Goal: Transaction & Acquisition: Purchase product/service

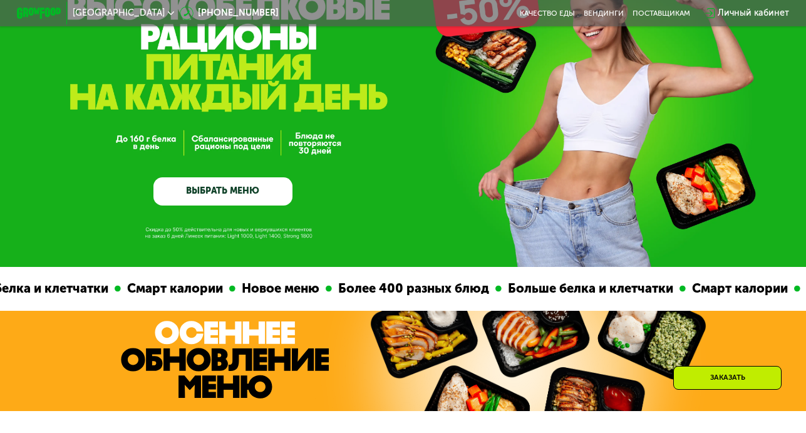
scroll to position [96, 0]
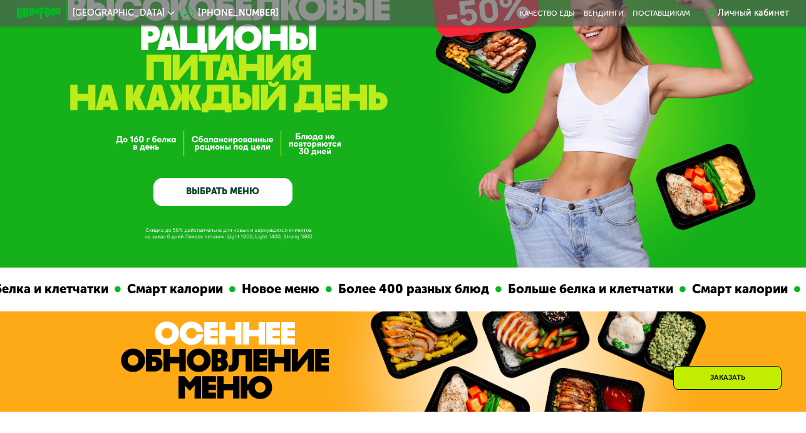
click at [208, 194] on link "ВЫБРАТЬ МЕНЮ" at bounding box center [223, 192] width 140 height 28
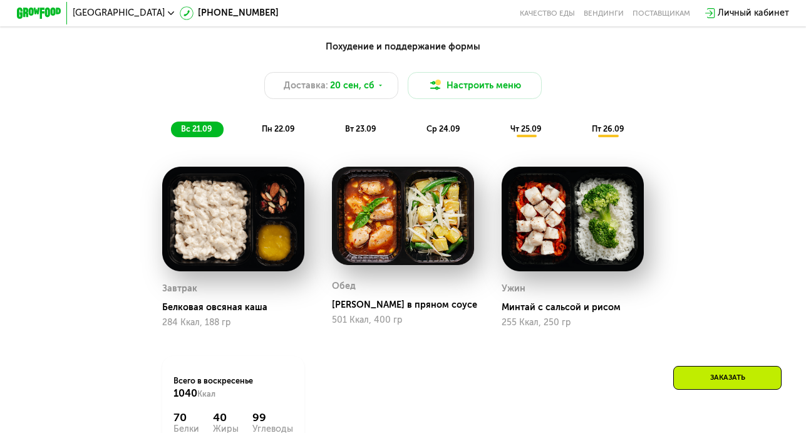
scroll to position [810, 0]
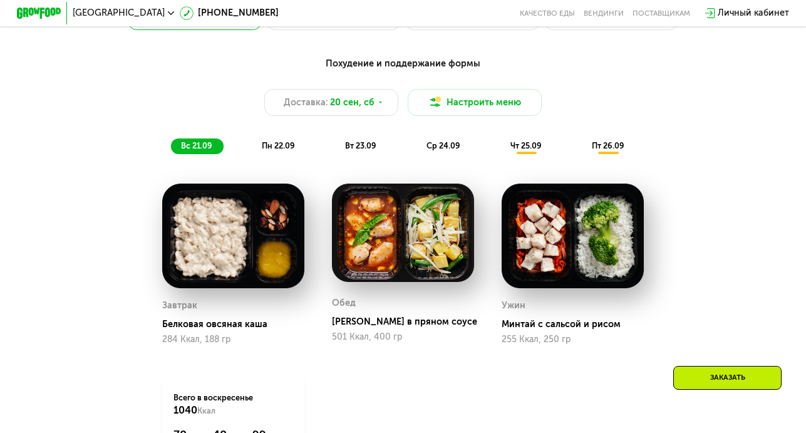
click at [287, 140] on div "пн 22.09" at bounding box center [279, 146] width 54 height 16
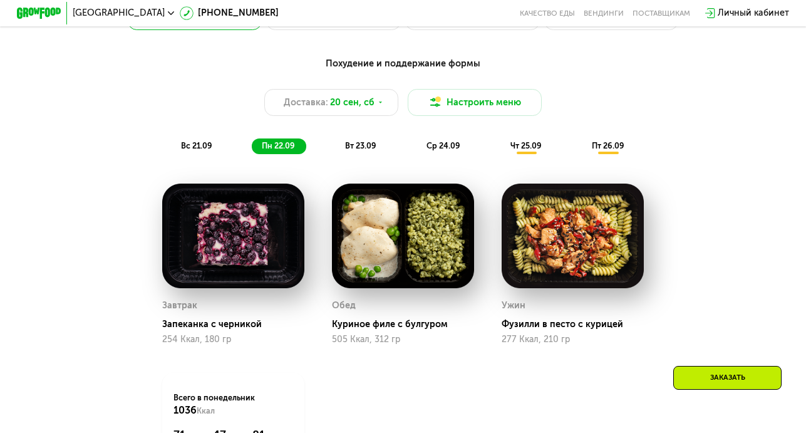
click at [356, 138] on div "вт 23.09" at bounding box center [361, 146] width 53 height 16
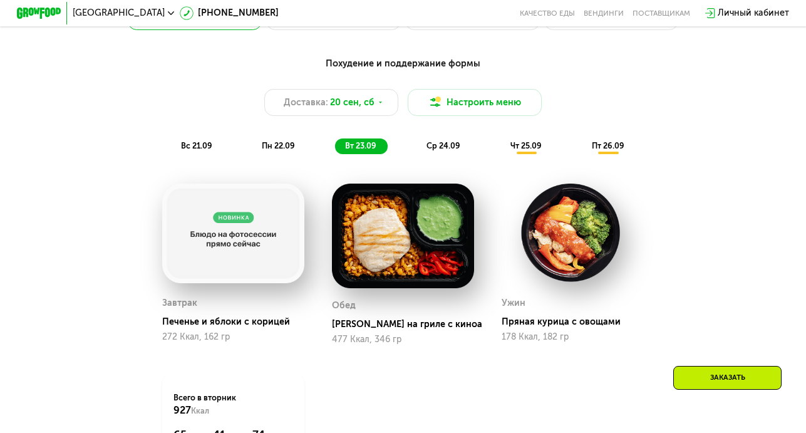
click at [429, 147] on span "ср 24.09" at bounding box center [444, 145] width 34 height 9
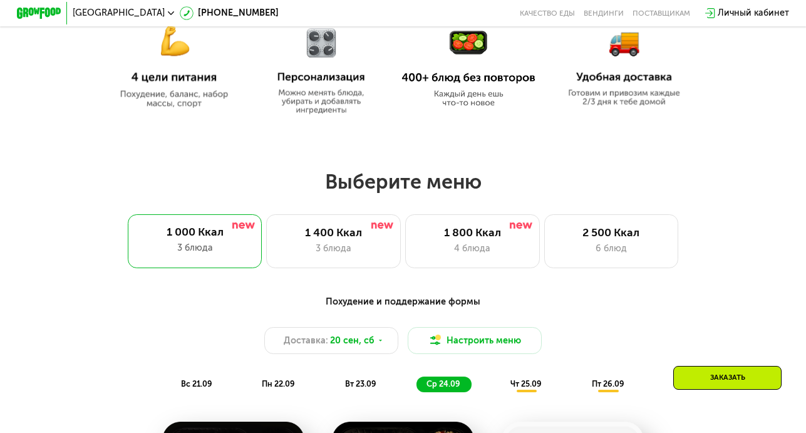
scroll to position [571, 0]
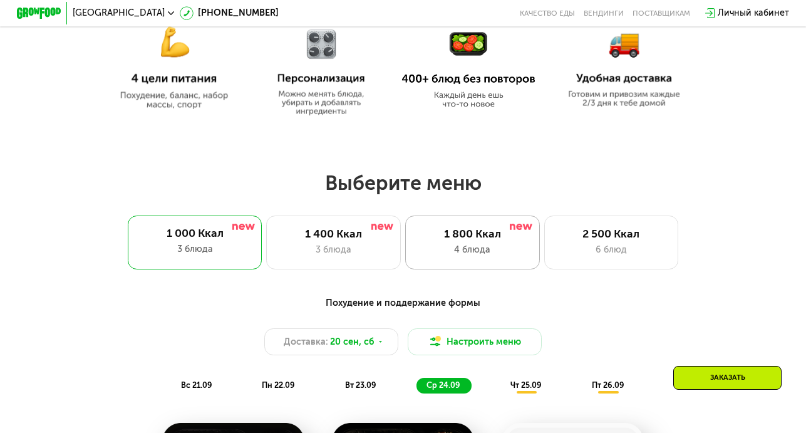
click at [512, 238] on div "1 800 Ккал" at bounding box center [472, 233] width 111 height 13
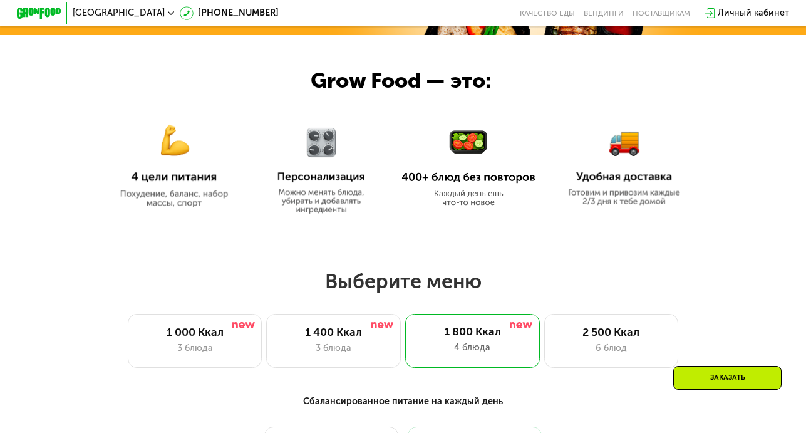
scroll to position [474, 0]
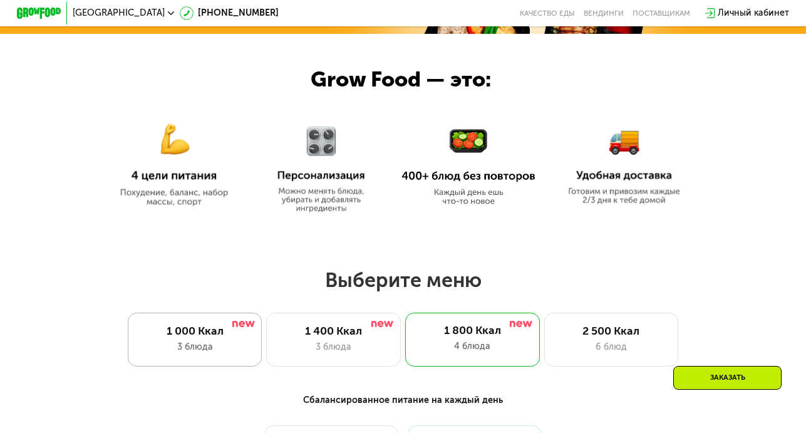
click at [241, 338] on div "1 000 Ккал 3 блюда" at bounding box center [195, 340] width 135 height 54
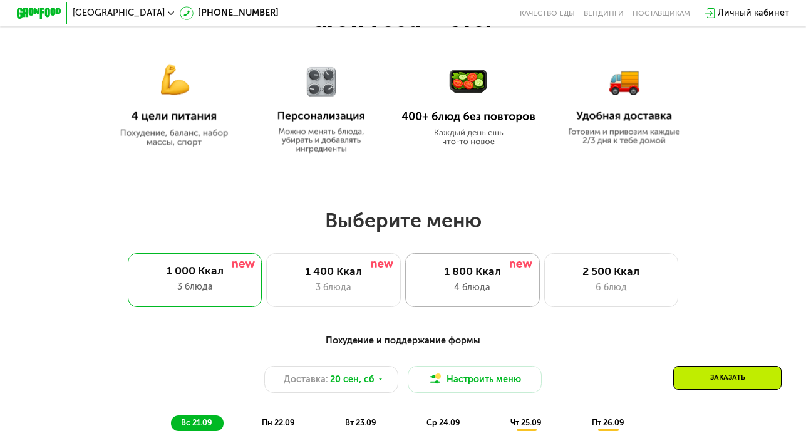
scroll to position [536, 0]
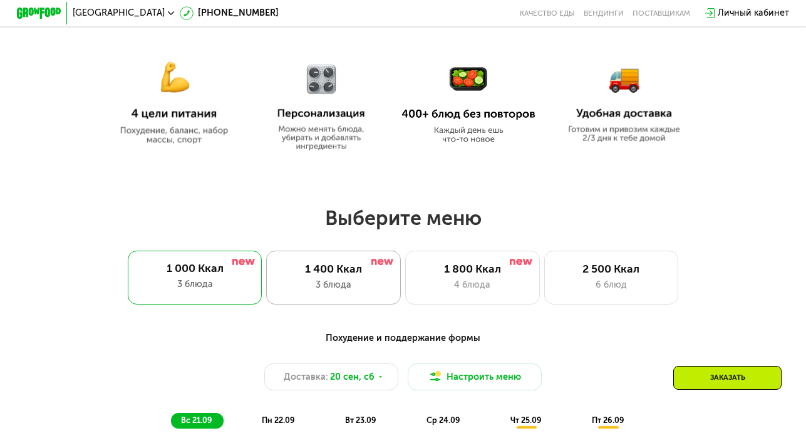
click at [360, 280] on div "3 блюда" at bounding box center [333, 284] width 111 height 13
click at [446, 274] on div "1 800 Ккал" at bounding box center [472, 268] width 111 height 13
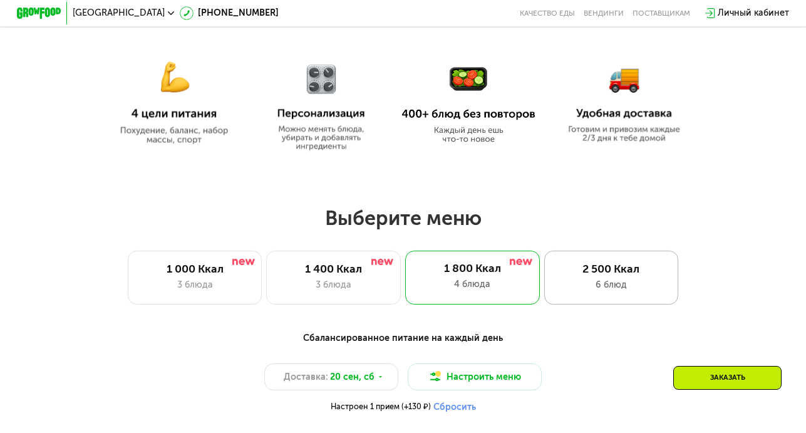
click at [557, 271] on div "2 500 Ккал" at bounding box center [611, 268] width 111 height 13
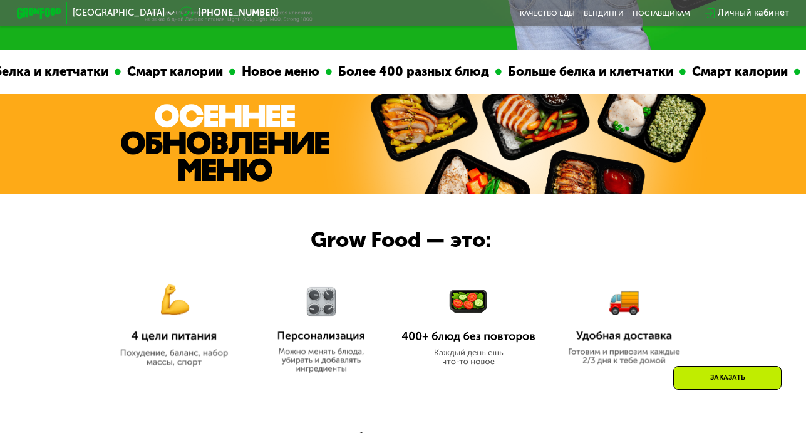
scroll to position [313, 0]
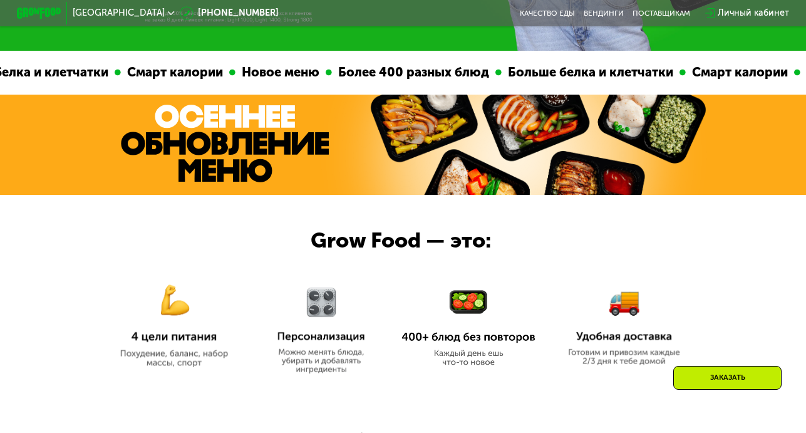
click at [475, 73] on div "Больше белка и клетчатки" at bounding box center [564, 72] width 178 height 19
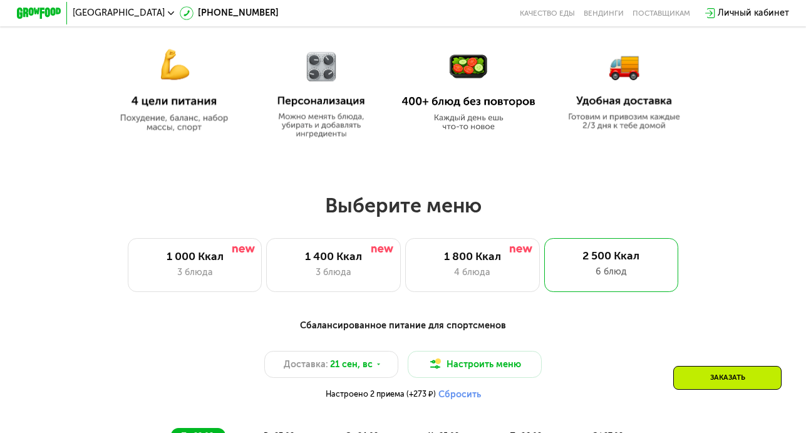
scroll to position [552, 0]
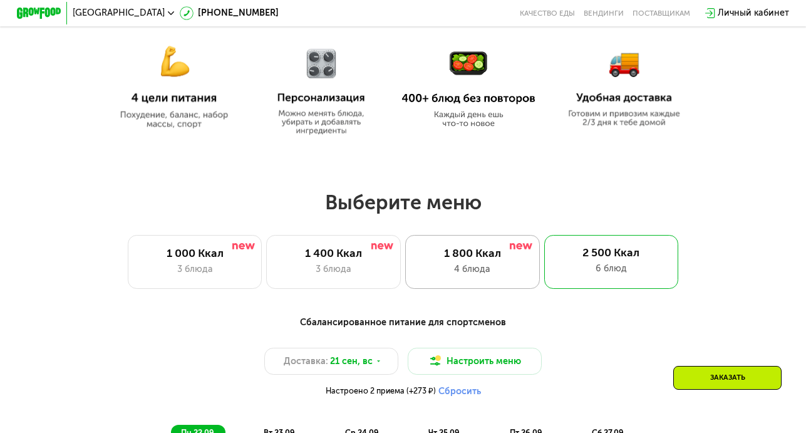
click at [484, 270] on div "4 блюда" at bounding box center [472, 268] width 111 height 13
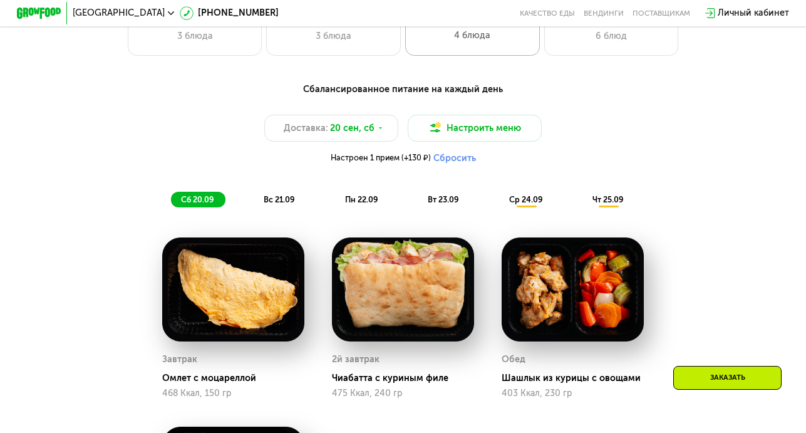
scroll to position [784, 0]
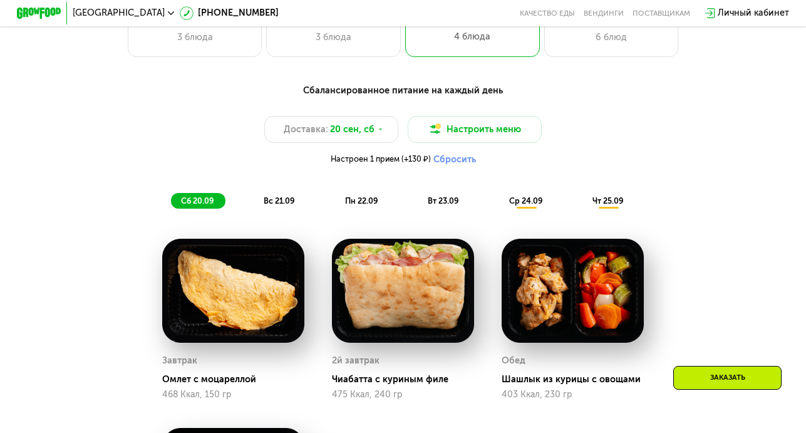
click at [448, 208] on div "Сбалансированное питание на каждый день Доставка: [DATE] Настроить меню Настрое…" at bounding box center [403, 146] width 676 height 138
click at [444, 194] on div "вт 23.09" at bounding box center [444, 201] width 53 height 16
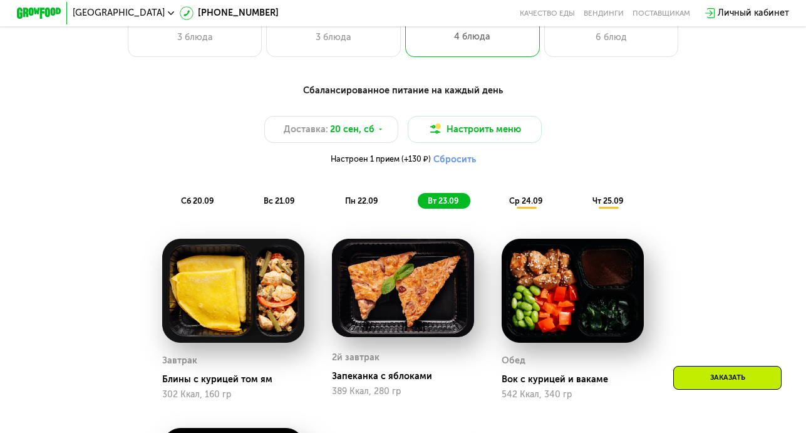
click at [509, 195] on div "ср 24.09" at bounding box center [526, 201] width 55 height 16
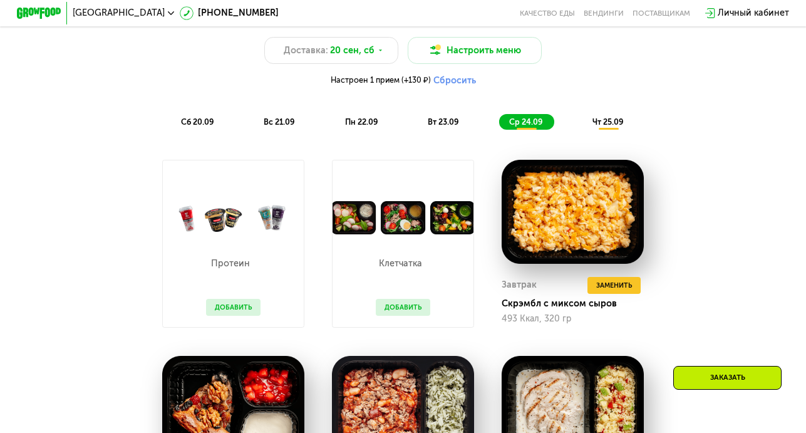
scroll to position [788, 0]
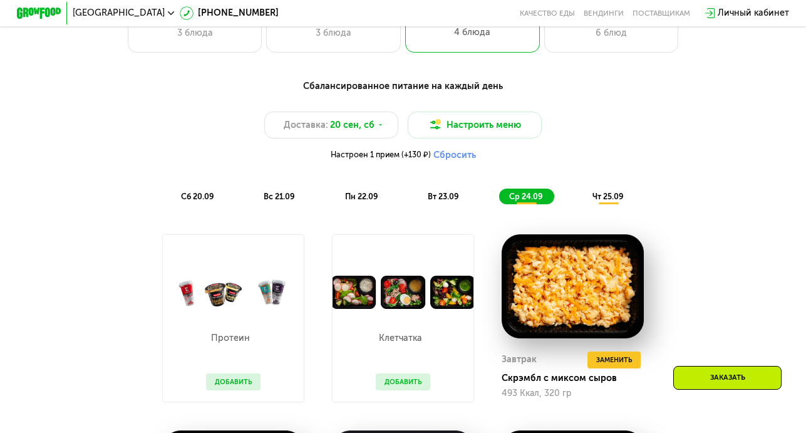
click at [457, 190] on div "вт 23.09" at bounding box center [444, 197] width 53 height 16
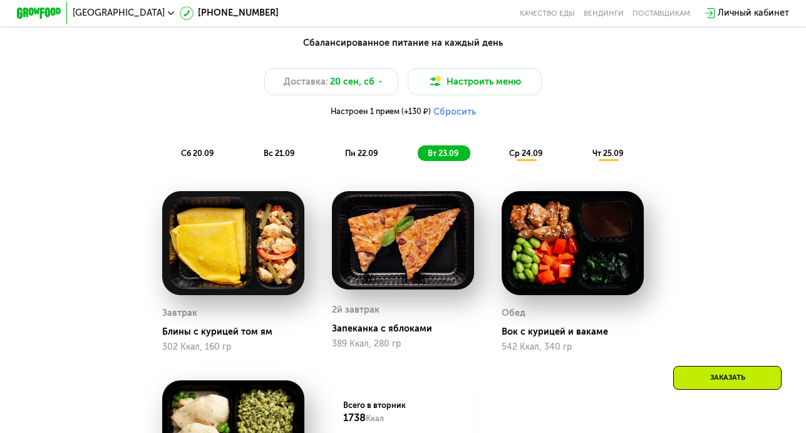
scroll to position [839, 0]
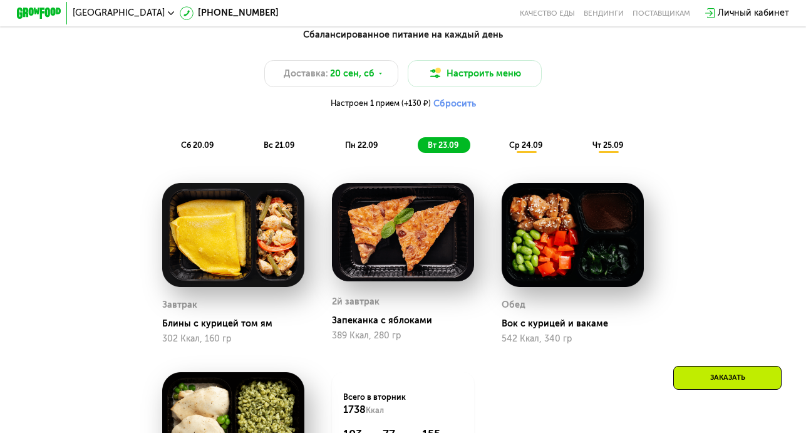
click at [526, 147] on span "ср 24.09" at bounding box center [526, 144] width 34 height 9
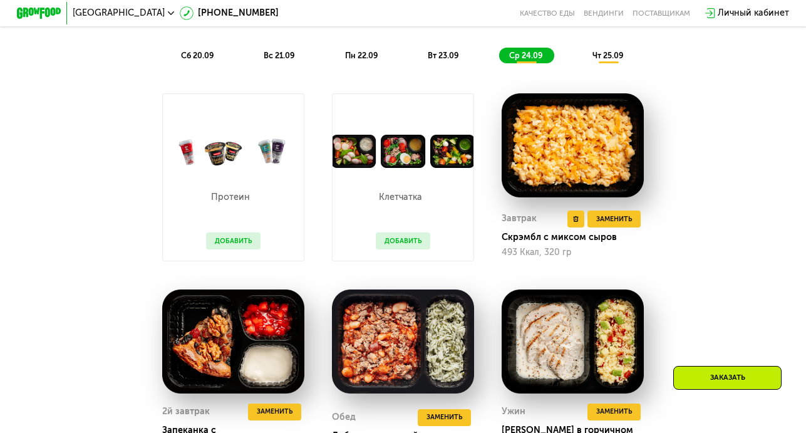
scroll to position [928, 0]
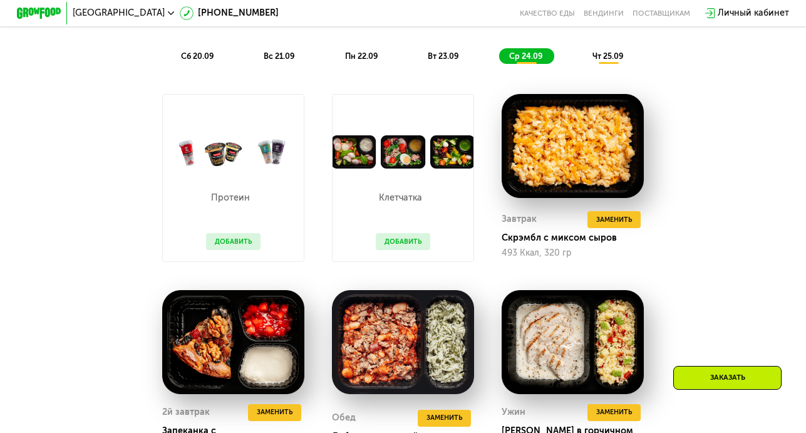
click at [414, 239] on button "Добавить" at bounding box center [403, 241] width 55 height 17
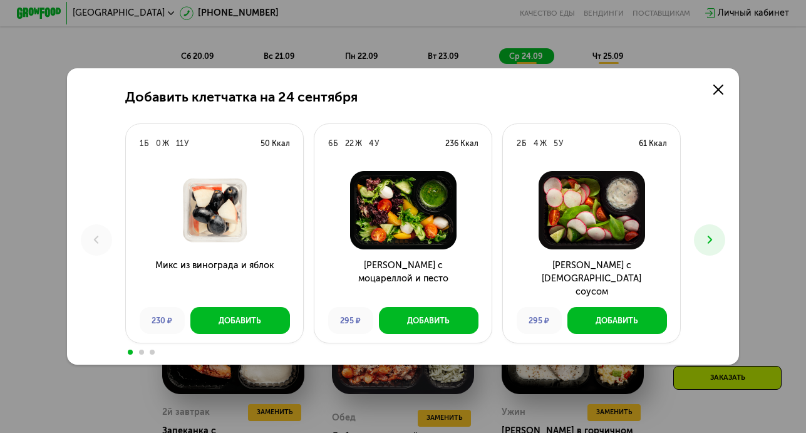
click at [703, 238] on icon at bounding box center [709, 239] width 13 height 13
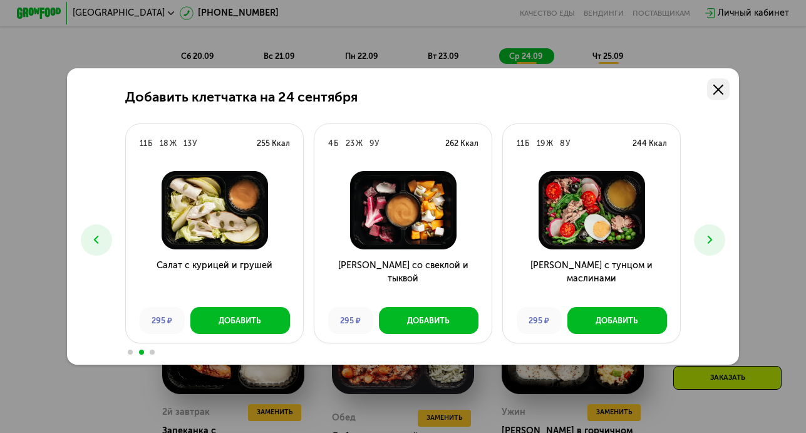
click at [720, 93] on icon at bounding box center [718, 90] width 10 height 10
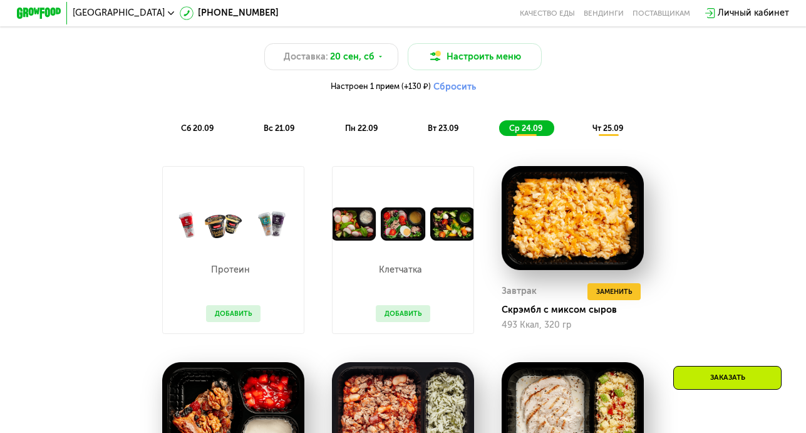
scroll to position [846, 0]
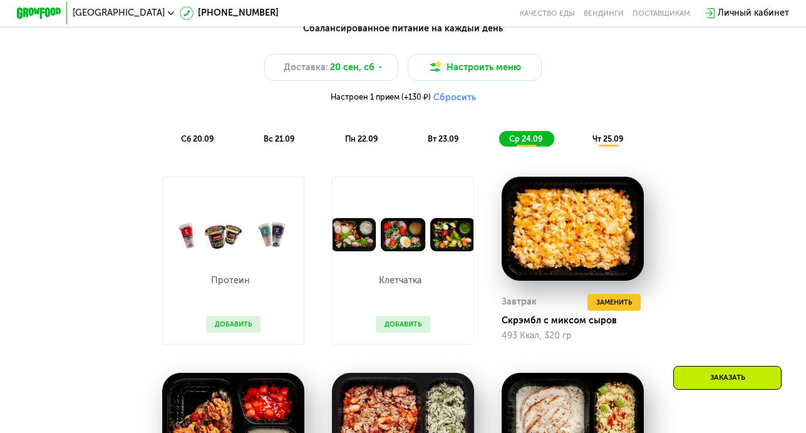
click at [613, 144] on div "чт 25.09" at bounding box center [608, 139] width 53 height 16
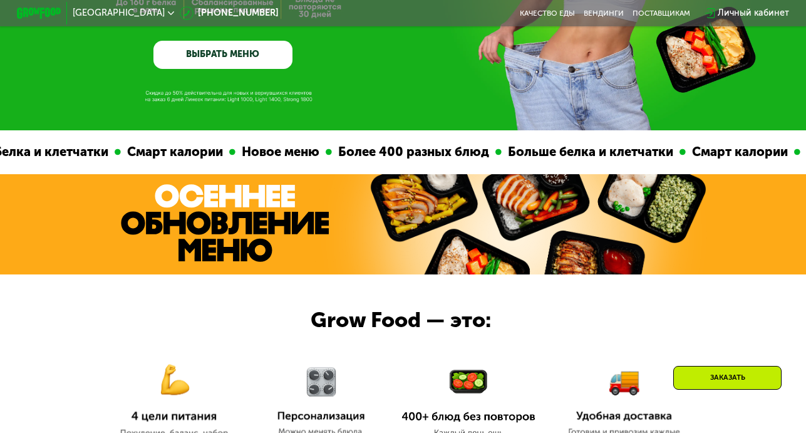
scroll to position [0, 0]
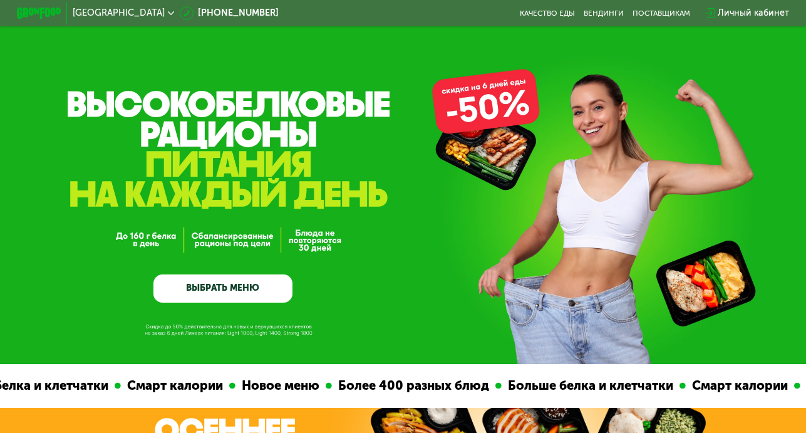
click at [90, 17] on span "[GEOGRAPHIC_DATA]" at bounding box center [119, 13] width 92 height 9
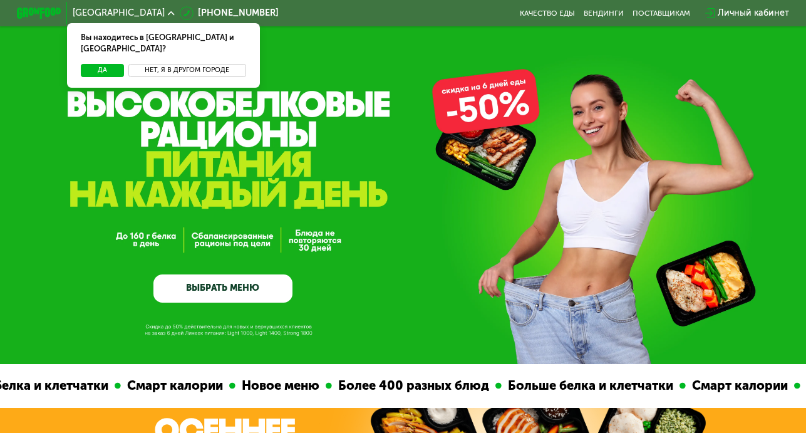
click at [172, 64] on button "Нет, я в другом городе" at bounding box center [187, 71] width 118 height 14
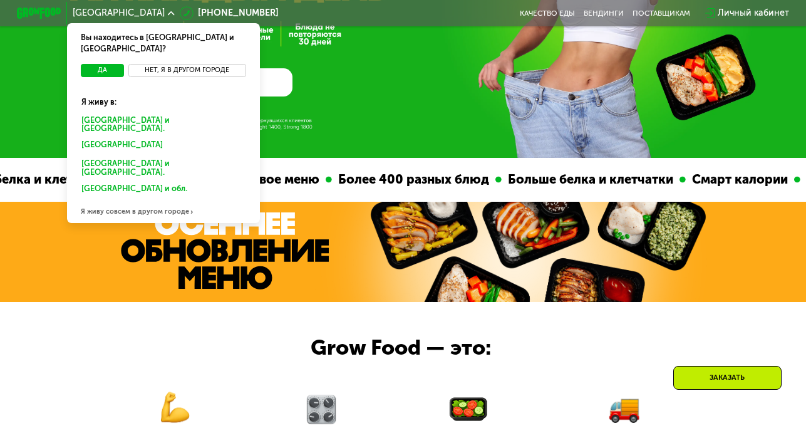
scroll to position [210, 0]
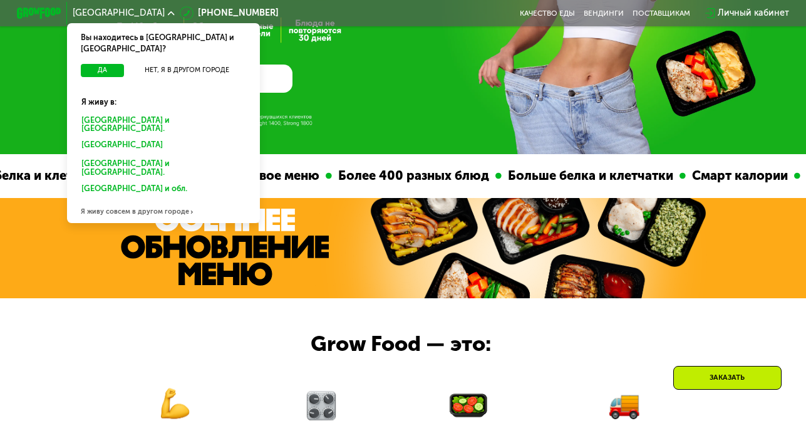
click at [154, 200] on div "Я живу совсем в другом городе" at bounding box center [163, 211] width 192 height 23
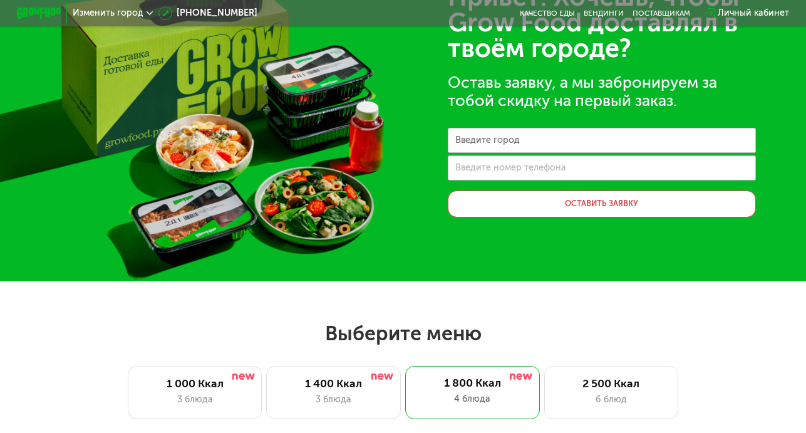
scroll to position [0, 0]
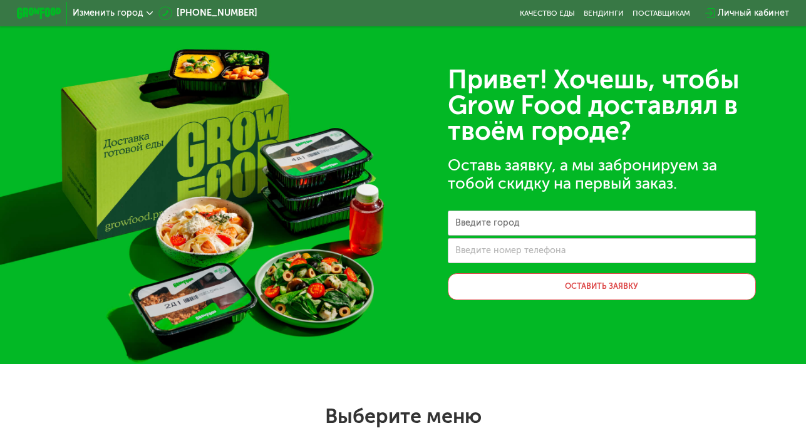
click at [475, 169] on div "Оставь заявку, а мы забронируем за тобой скидку на первый заказ." at bounding box center [602, 175] width 308 height 36
